Goal: Information Seeking & Learning: Find specific fact

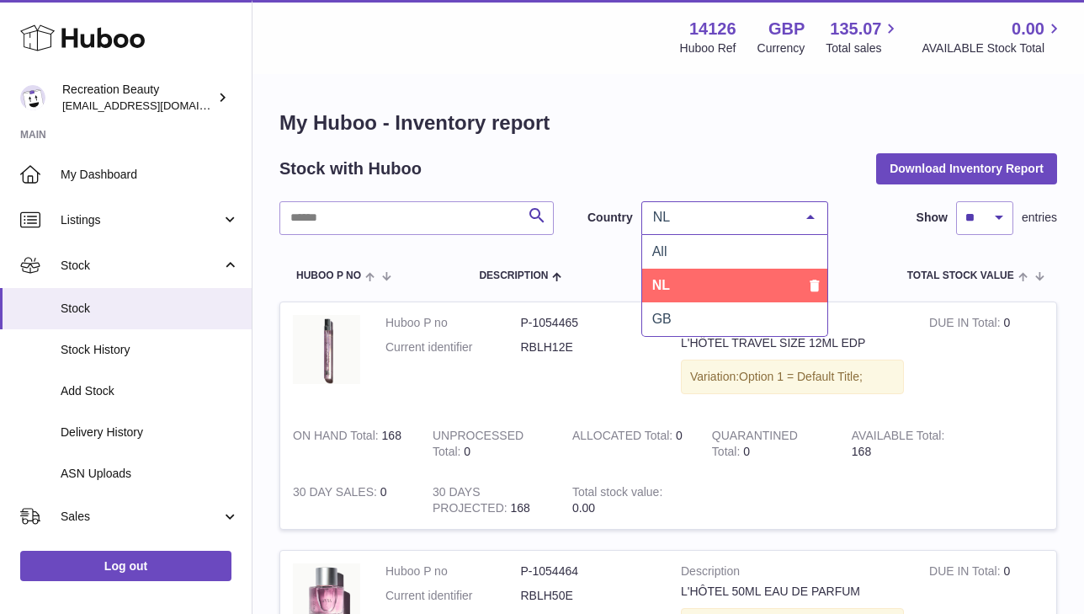
click at [807, 216] on div at bounding box center [811, 218] width 34 height 32
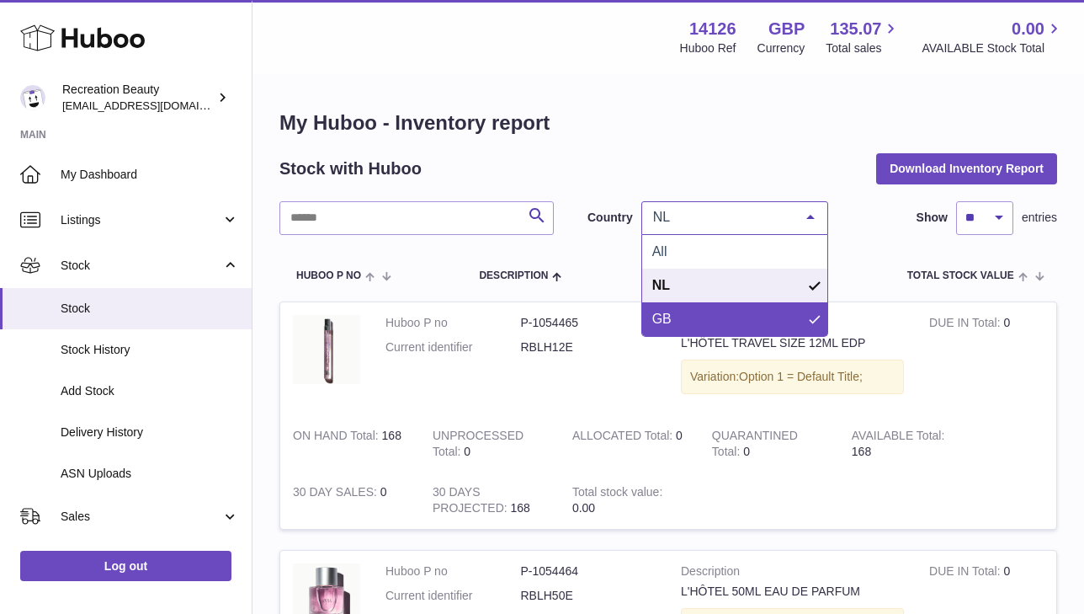
click at [683, 310] on span "GB" at bounding box center [734, 319] width 185 height 34
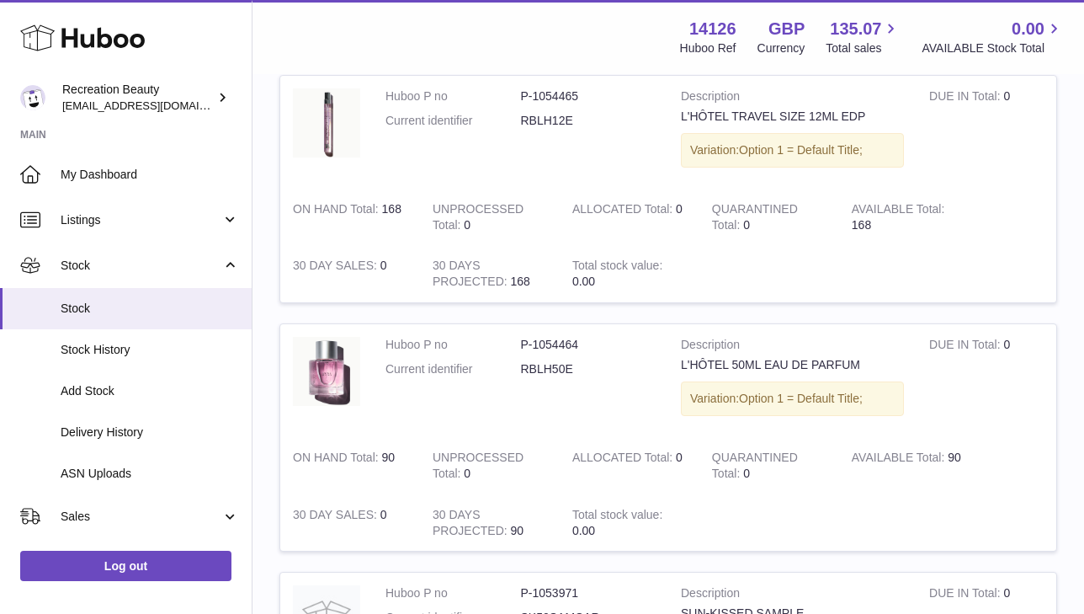
scroll to position [37, 0]
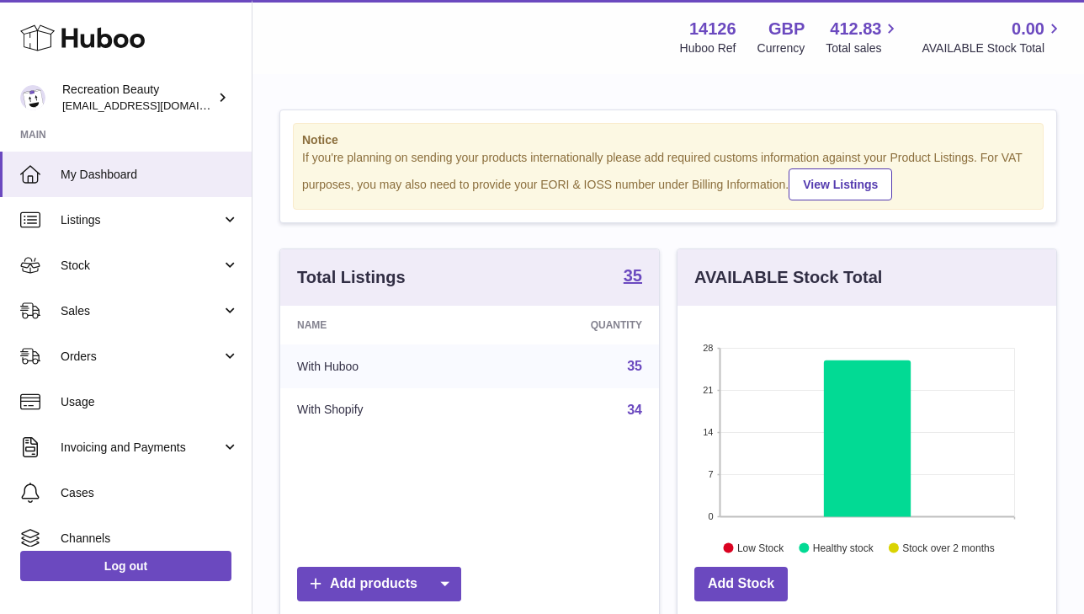
scroll to position [263, 379]
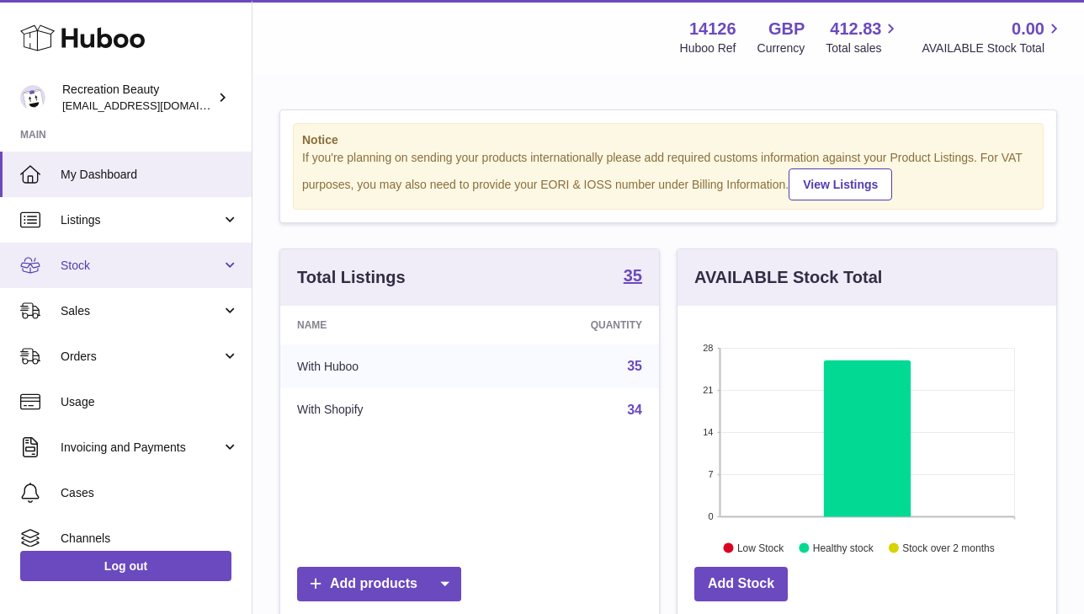
click at [210, 261] on span "Stock" at bounding box center [141, 266] width 161 height 16
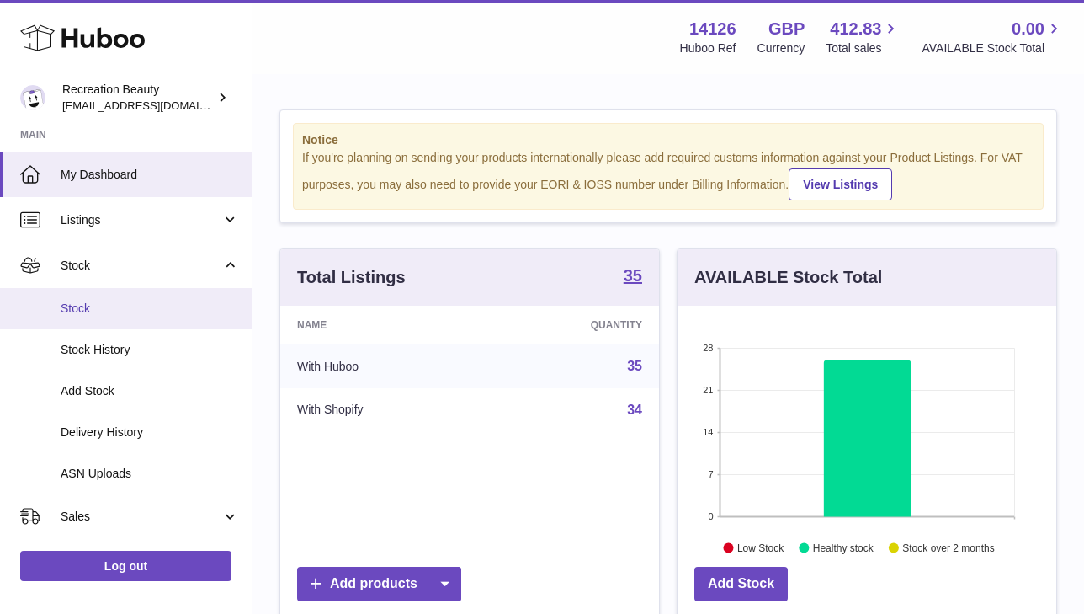
click at [104, 311] on span "Stock" at bounding box center [150, 309] width 178 height 16
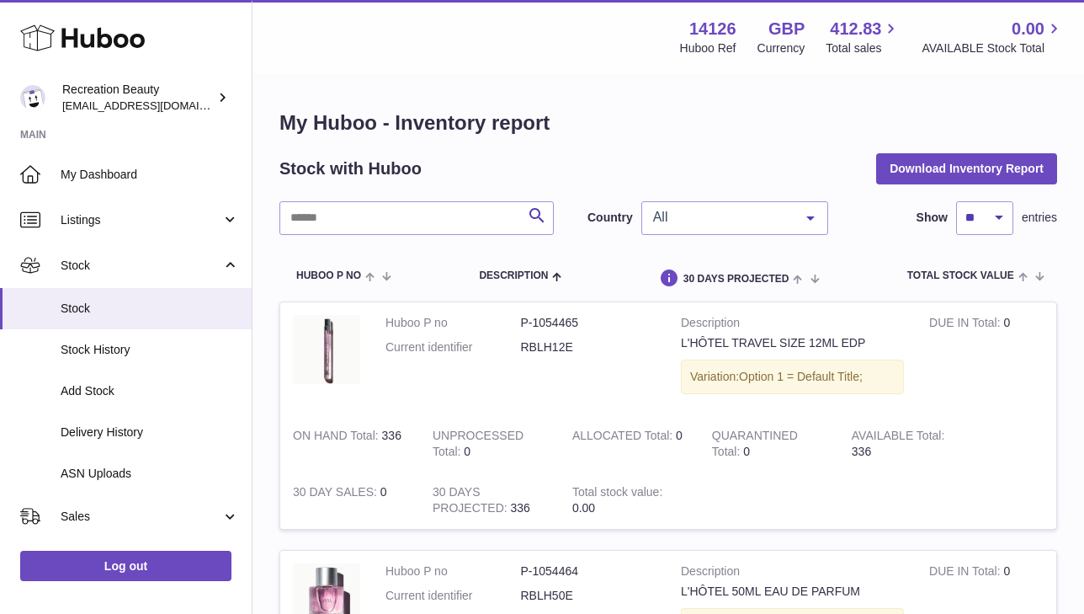
click at [814, 212] on div at bounding box center [811, 218] width 34 height 32
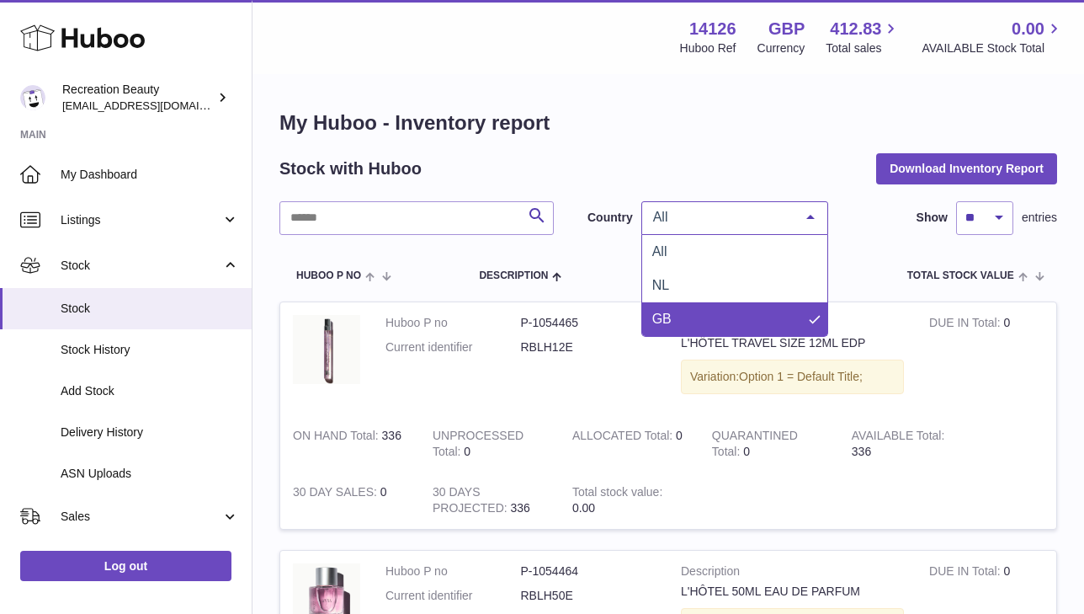
click at [660, 303] on span "GB" at bounding box center [734, 319] width 185 height 34
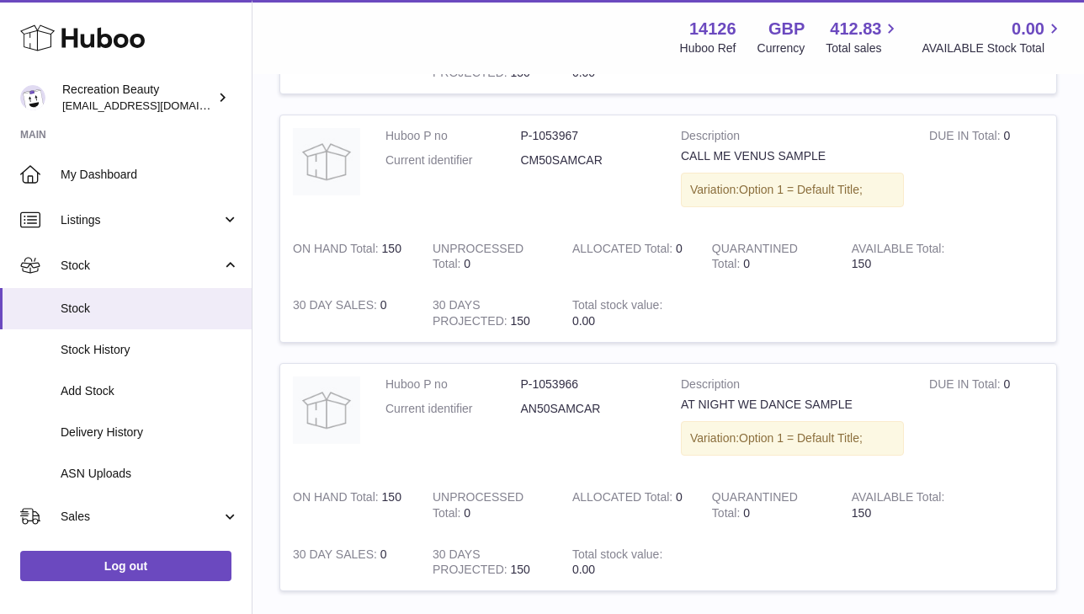
scroll to position [2349, 0]
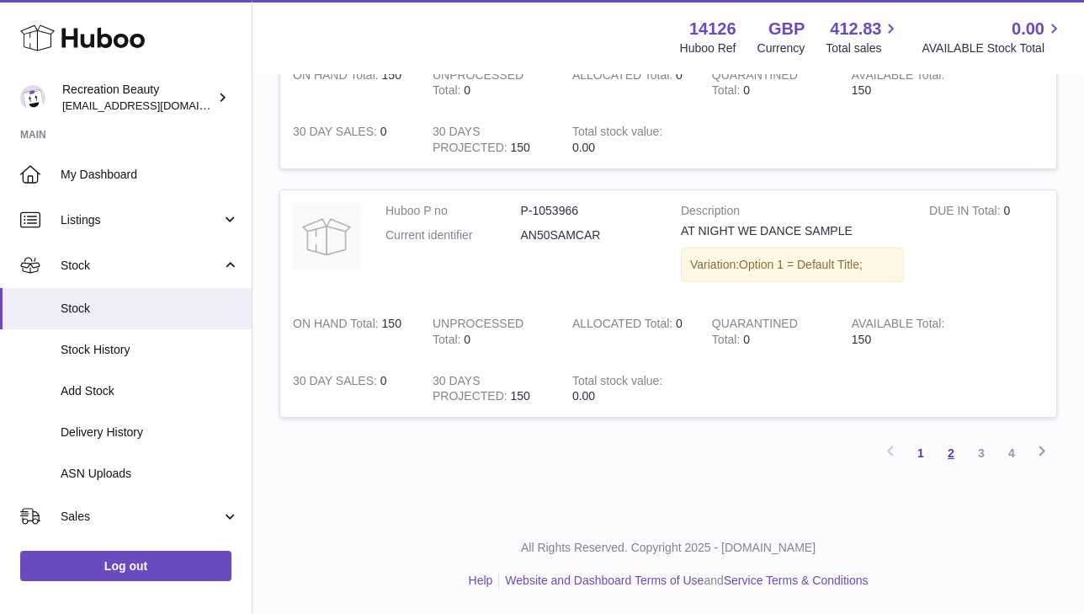
click at [948, 452] on link "2" at bounding box center [951, 453] width 30 height 30
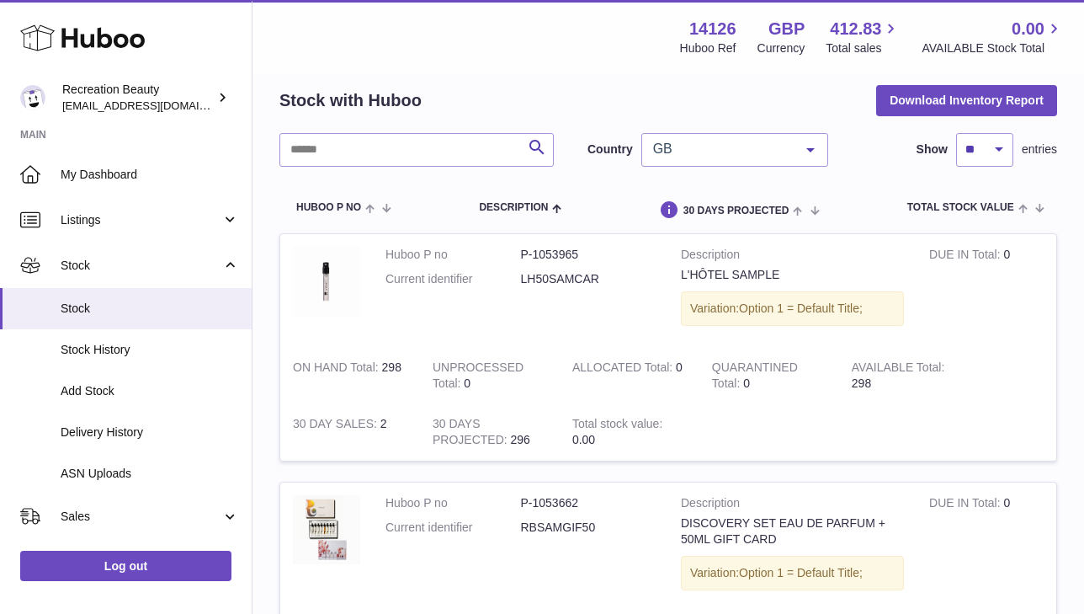
scroll to position [76, 0]
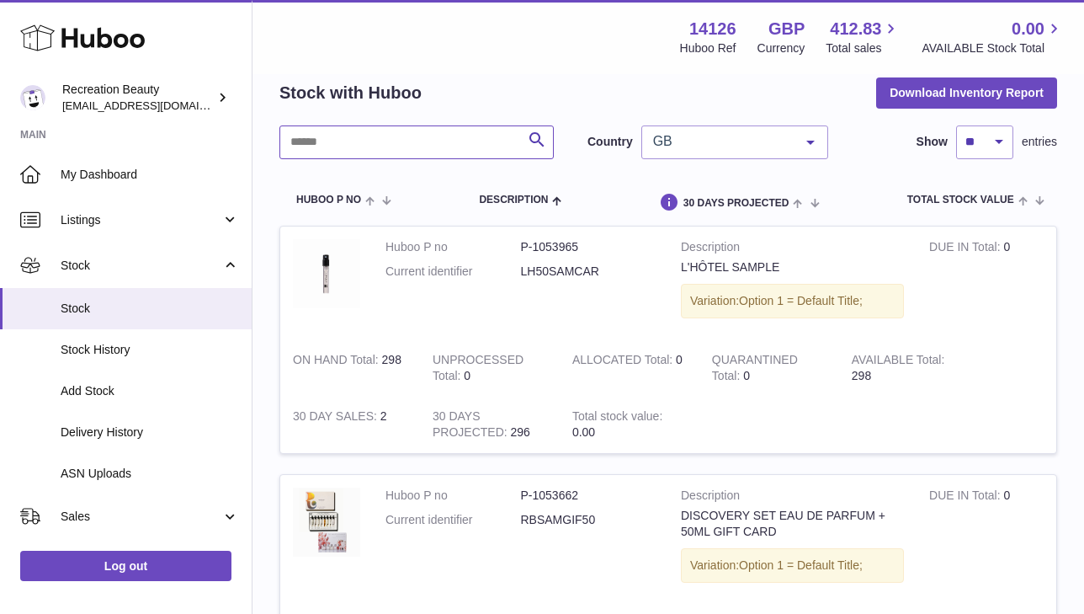
click at [351, 144] on input "text" at bounding box center [417, 142] width 274 height 34
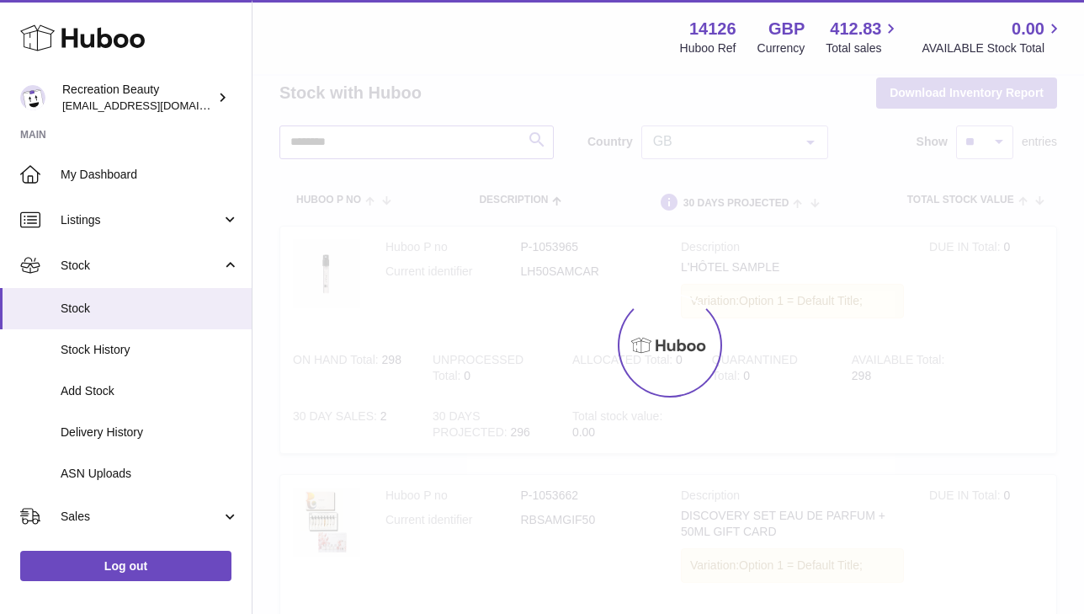
scroll to position [69, 0]
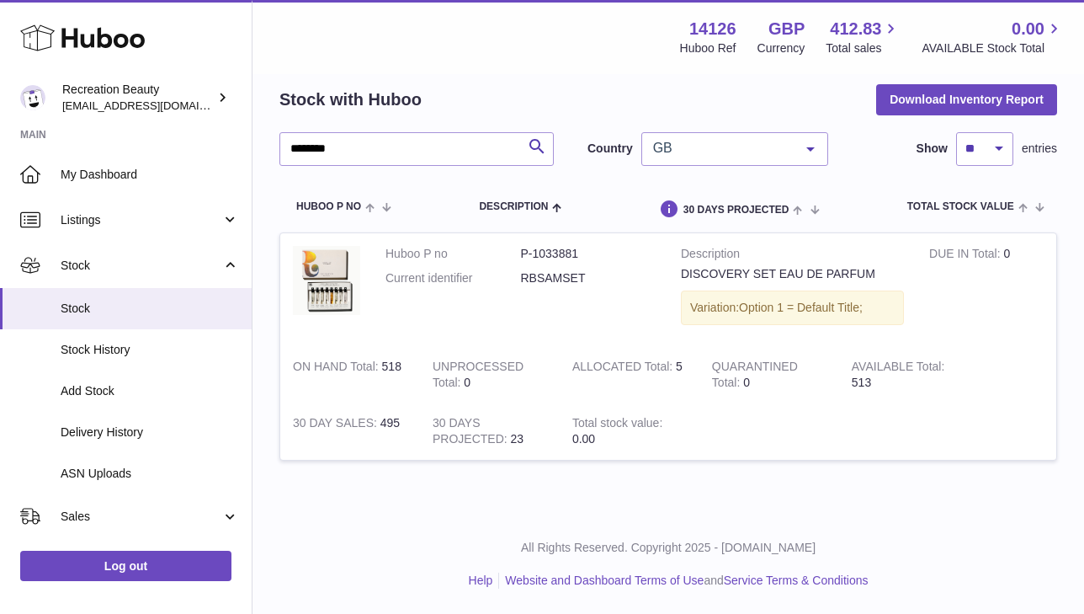
drag, startPoint x: 857, startPoint y: 381, endPoint x: 871, endPoint y: 381, distance: 14.3
click at [871, 381] on td "AVAILABLE Total 513" at bounding box center [909, 374] width 140 height 57
drag, startPoint x: 849, startPoint y: 384, endPoint x: 886, endPoint y: 384, distance: 36.2
click at [886, 384] on td "AVAILABLE Total 513" at bounding box center [909, 374] width 140 height 57
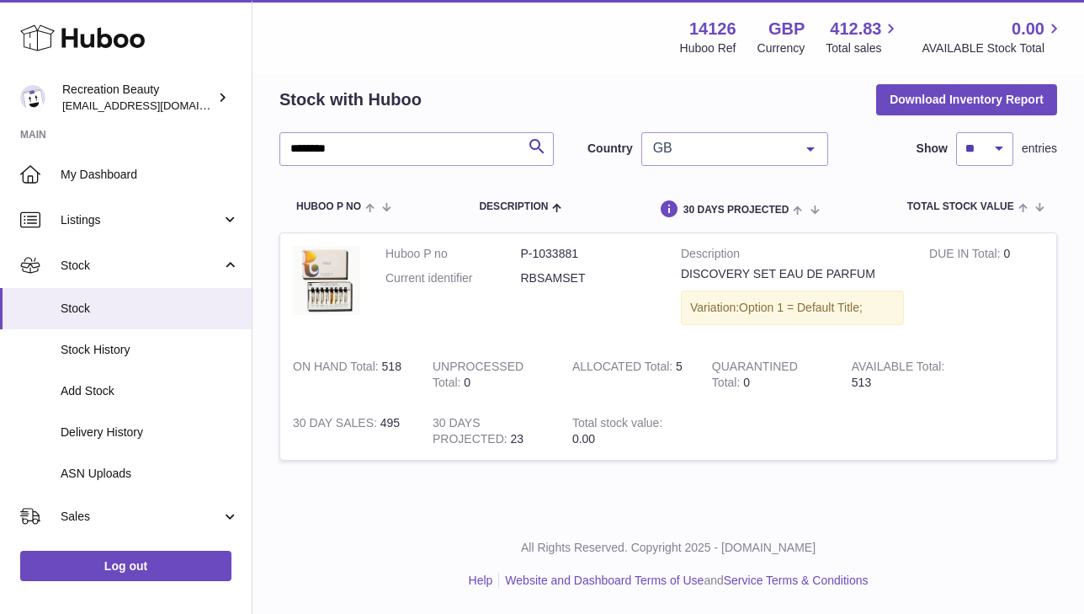
click at [886, 384] on td "AVAILABLE Total 513" at bounding box center [909, 374] width 140 height 57
drag, startPoint x: 852, startPoint y: 383, endPoint x: 879, endPoint y: 383, distance: 26.9
click at [879, 383] on td "AVAILABLE Total 513" at bounding box center [909, 374] width 140 height 57
click at [877, 383] on td "AVAILABLE Total 513" at bounding box center [909, 374] width 140 height 57
drag, startPoint x: 853, startPoint y: 383, endPoint x: 893, endPoint y: 383, distance: 40.4
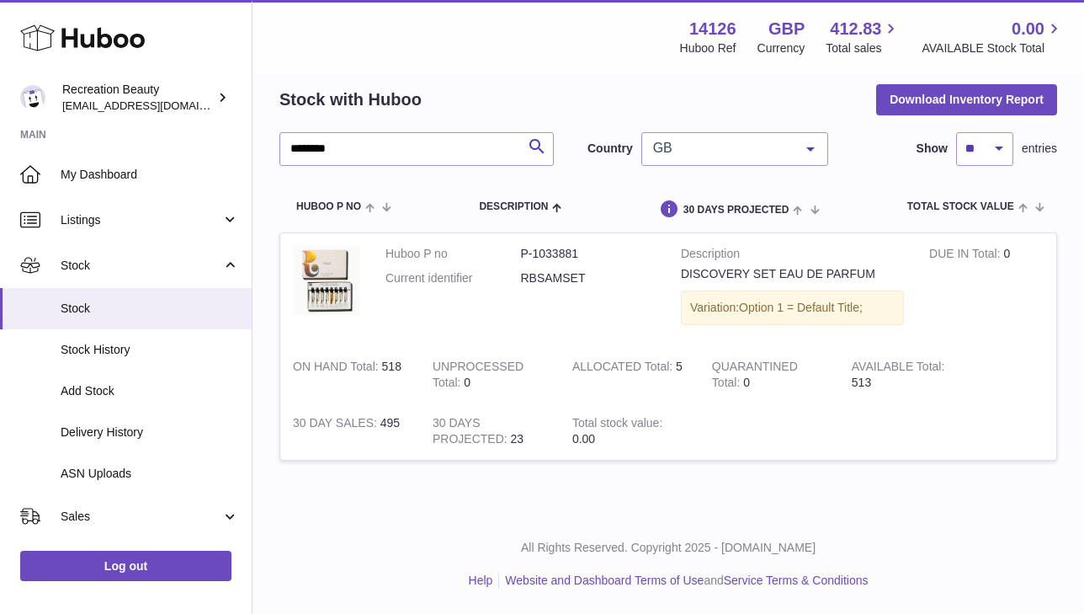
click at [893, 383] on td "AVAILABLE Total 513" at bounding box center [909, 374] width 140 height 57
click at [844, 383] on td "AVAILABLE Total 513" at bounding box center [909, 374] width 140 height 57
drag, startPoint x: 876, startPoint y: 381, endPoint x: 852, endPoint y: 381, distance: 23.6
click at [852, 381] on td "AVAILABLE Total 513" at bounding box center [909, 374] width 140 height 57
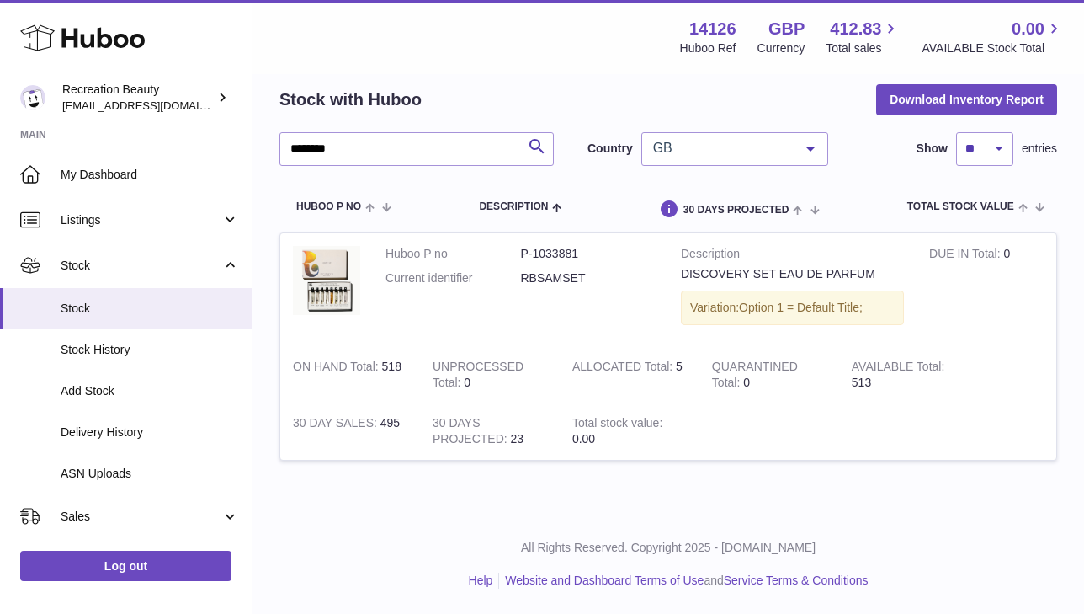
drag, startPoint x: 879, startPoint y: 381, endPoint x: 829, endPoint y: 380, distance: 49.7
click at [829, 380] on tr "Huboo P no P-1033881 Current identifier RBSAMSET Description DISCOVERY SET EAU …" at bounding box center [669, 346] width 778 height 228
drag, startPoint x: 395, startPoint y: 150, endPoint x: 255, endPoint y: 130, distance: 141.2
click at [255, 130] on div "My Huboo - Inventory report Stock with Huboo Download Inventory Report ********…" at bounding box center [669, 261] width 832 height 508
type input "*"
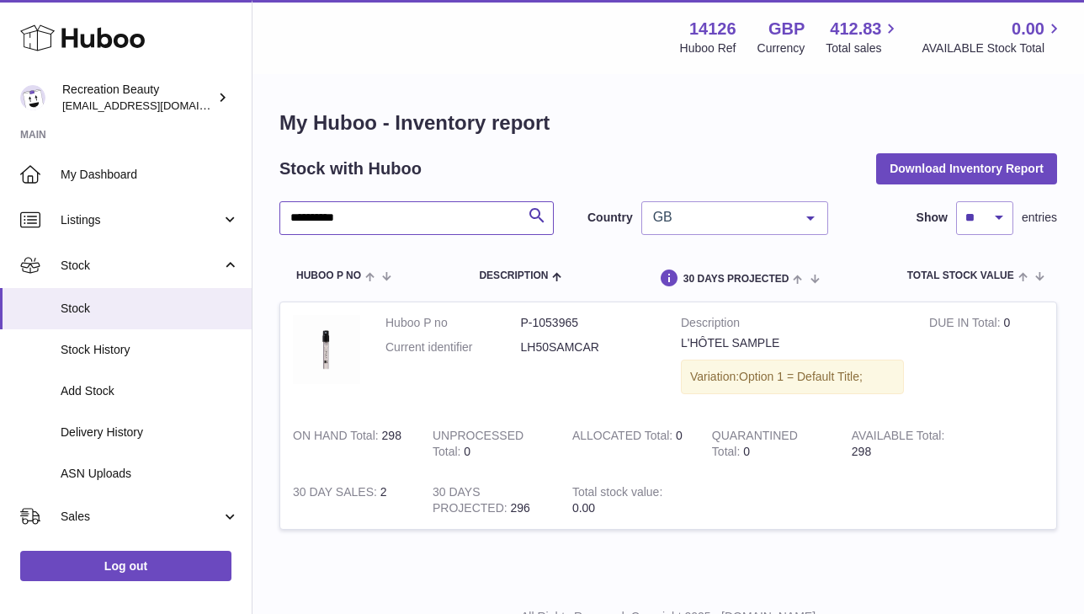
drag, startPoint x: 399, startPoint y: 223, endPoint x: 330, endPoint y: 214, distance: 69.7
click at [331, 214] on input "**********" at bounding box center [417, 218] width 274 height 34
type input "*"
type input "********"
